Goal: Information Seeking & Learning: Learn about a topic

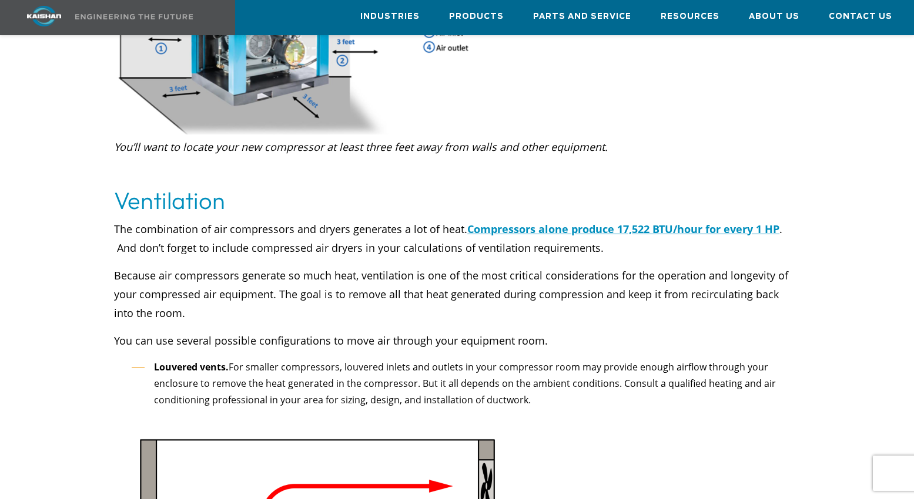
scroll to position [2115, 0]
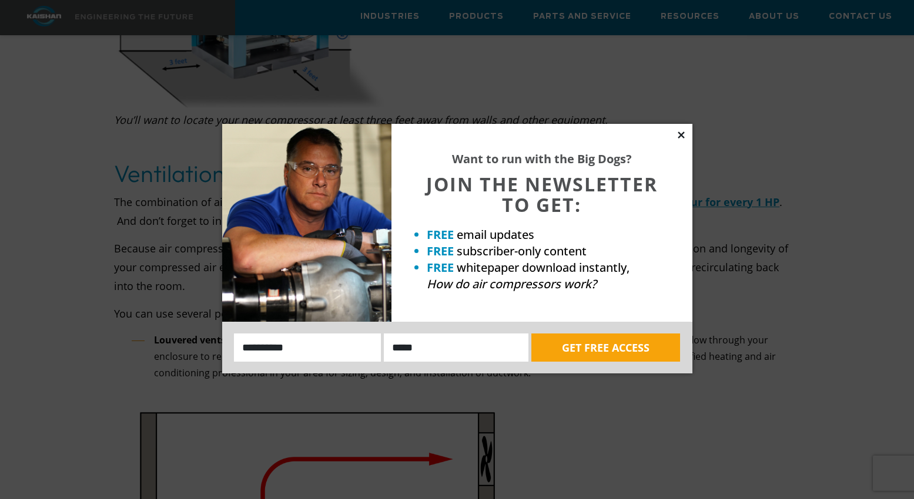
click at [679, 135] on icon at bounding box center [681, 135] width 11 height 11
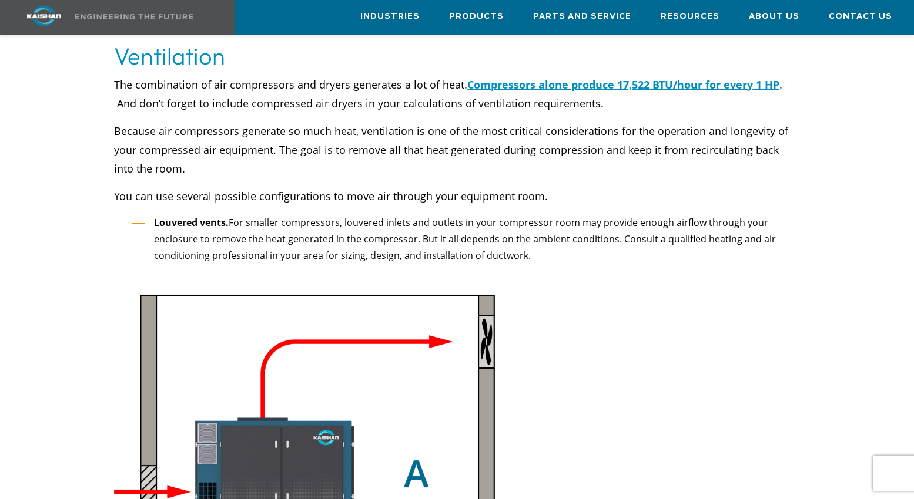
scroll to position [2174, 0]
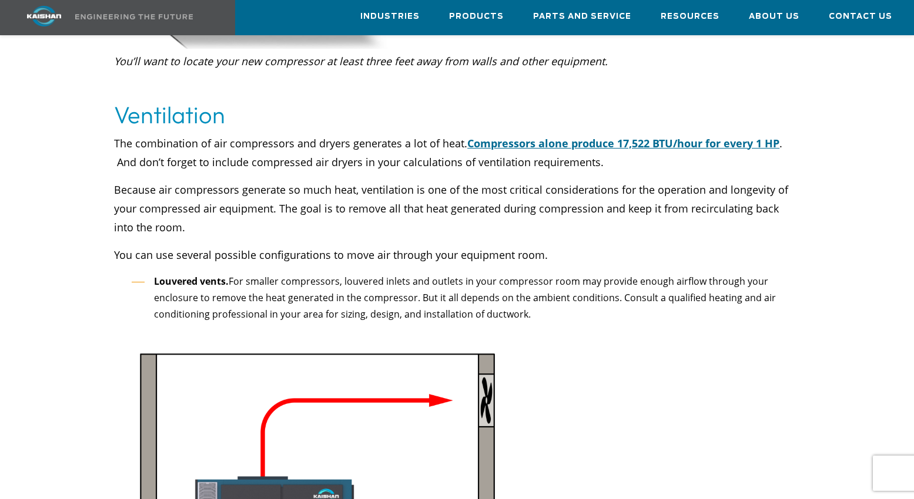
click at [608, 136] on link "Compressors alone produce 17,522 BTU/hour for every 1 HP" at bounding box center [623, 143] width 312 height 14
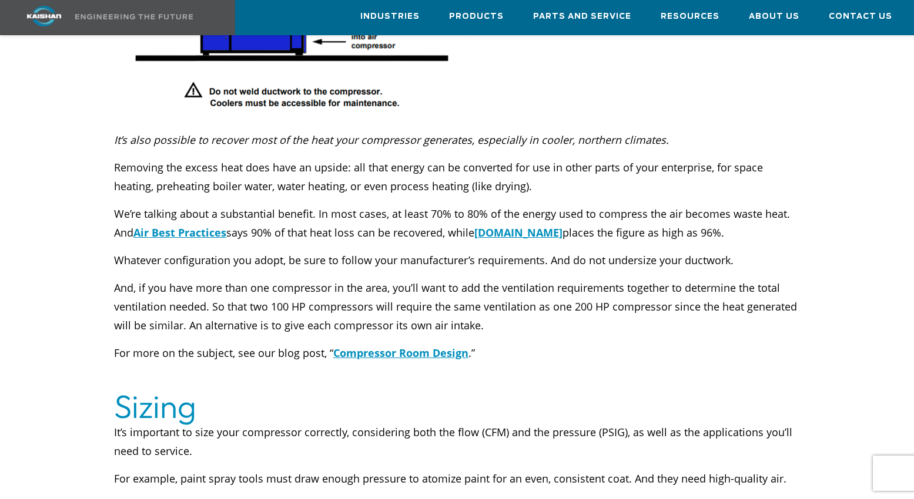
scroll to position [3408, 0]
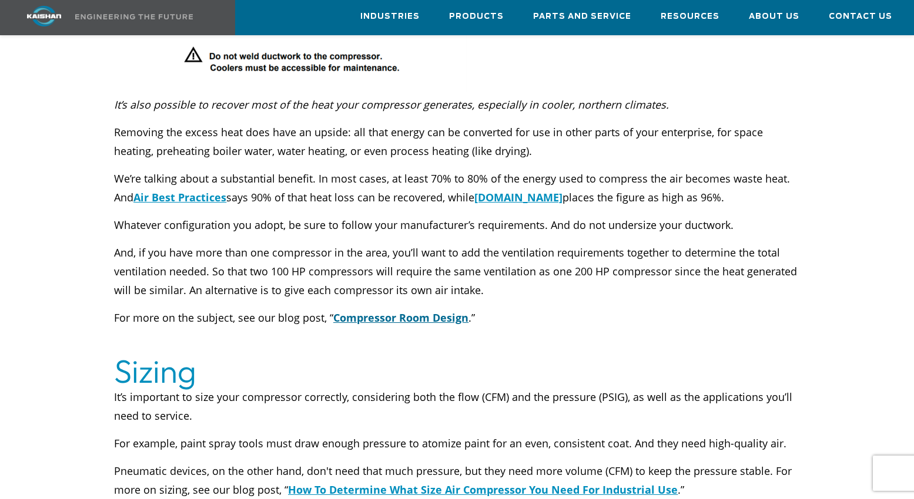
click at [382, 311] on u "Compressor Room Design" at bounding box center [400, 318] width 135 height 14
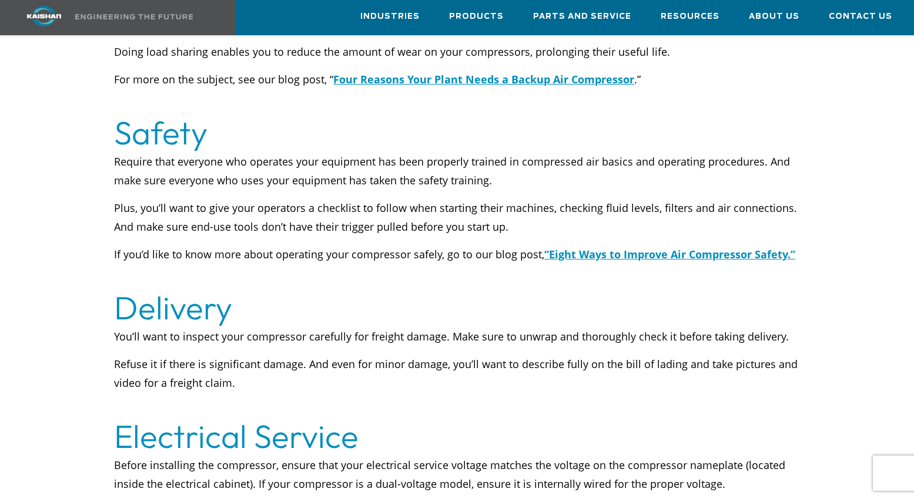
scroll to position [4465, 0]
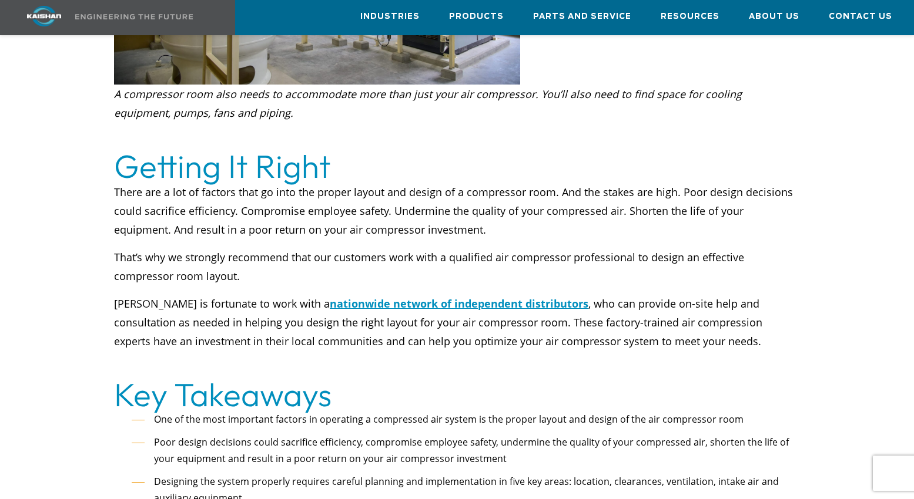
scroll to position [2644, 0]
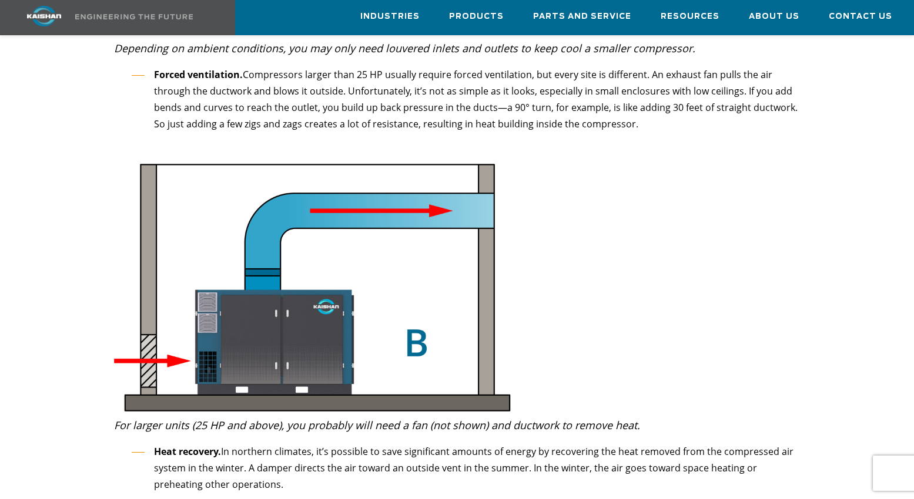
scroll to position [2761, 0]
